Goal: Check status: Check status

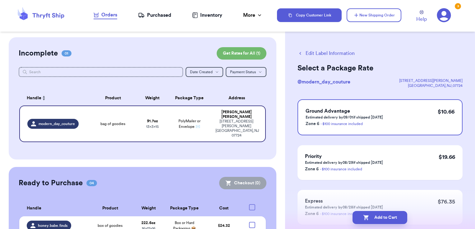
click at [160, 15] on div "Purchased" at bounding box center [154, 14] width 33 height 7
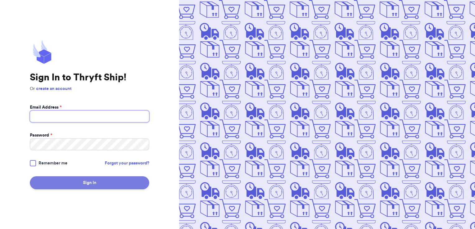
type input "[EMAIL_ADDRESS][DOMAIN_NAME]"
click at [107, 181] on button "Sign In" at bounding box center [89, 182] width 119 height 13
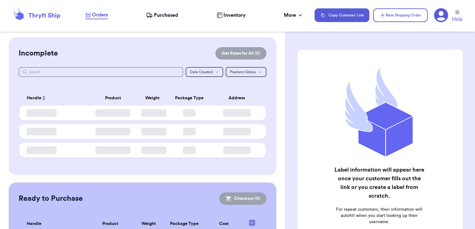
checkbox input "false"
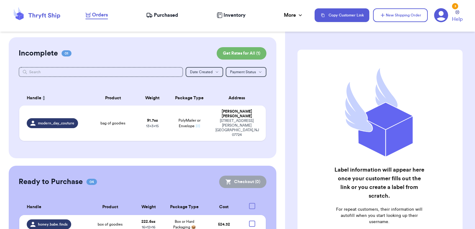
click at [163, 16] on span "Purchased" at bounding box center [166, 14] width 24 height 7
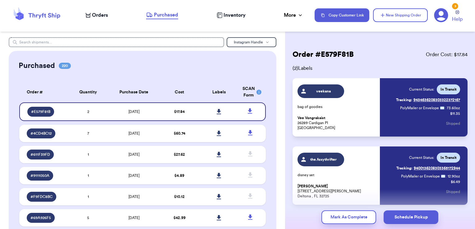
click at [422, 100] on link "Tracking: 9434636208303322372167" at bounding box center [428, 100] width 64 height 10
click at [100, 14] on span "Orders" at bounding box center [100, 14] width 16 height 7
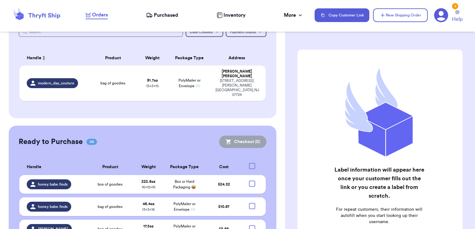
scroll to position [82, 0]
